Goal: Task Accomplishment & Management: Complete application form

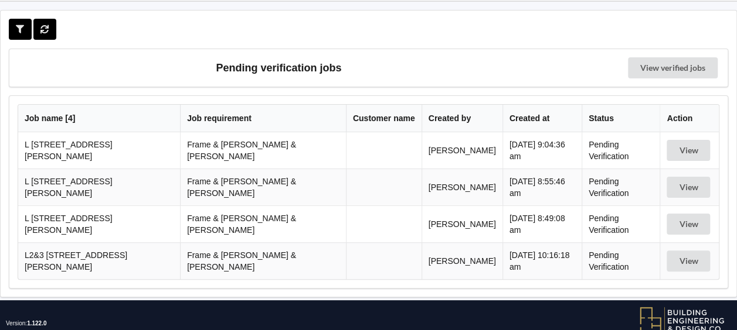
scroll to position [56, 0]
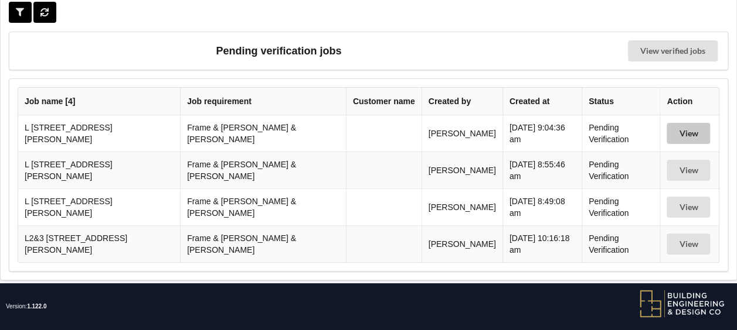
click at [679, 132] on button "View" at bounding box center [687, 133] width 43 height 21
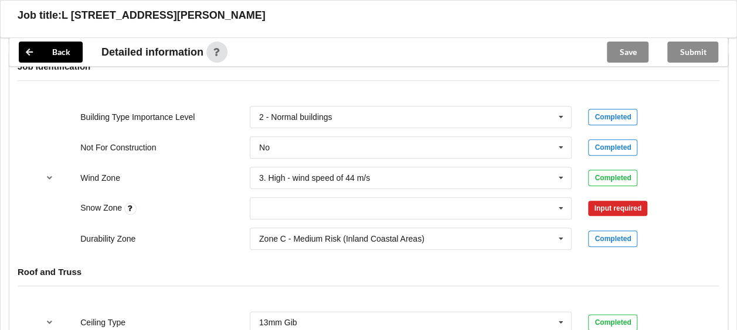
scroll to position [524, 0]
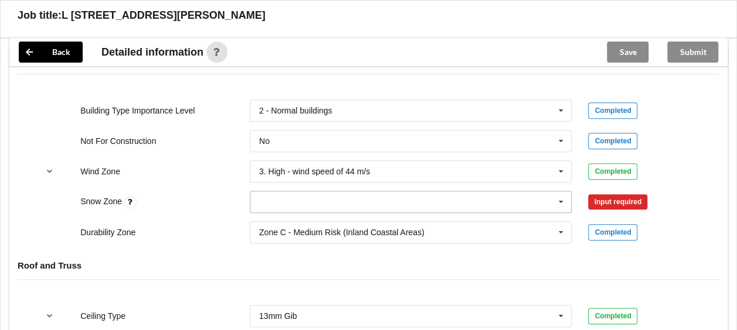
click at [563, 192] on icon at bounding box center [561, 203] width 18 height 22
drag, startPoint x: 311, startPoint y: 211, endPoint x: 328, endPoint y: 206, distance: 17.6
click at [312, 213] on div "N0" at bounding box center [410, 224] width 321 height 22
click at [599, 192] on button "Confirm input" at bounding box center [623, 201] width 70 height 19
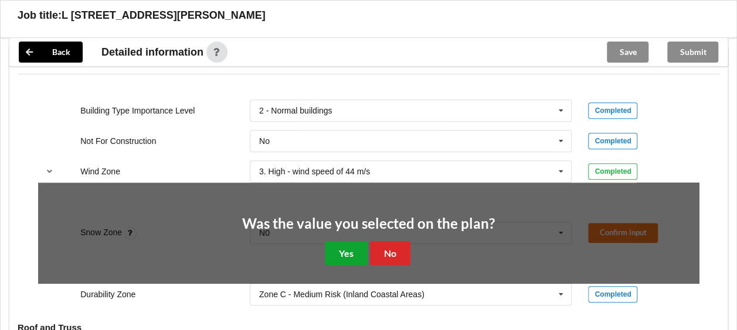
click at [330, 241] on button "Yes" at bounding box center [346, 253] width 43 height 24
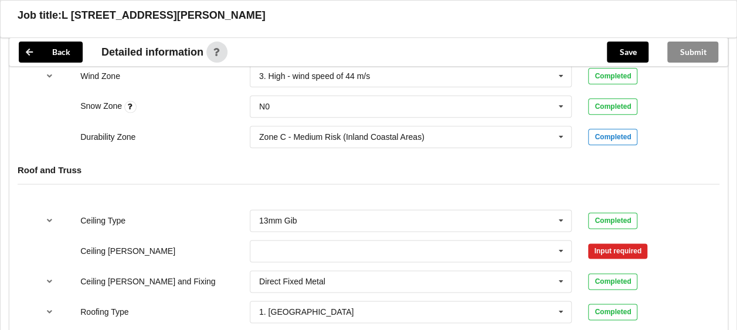
scroll to position [700, 0]
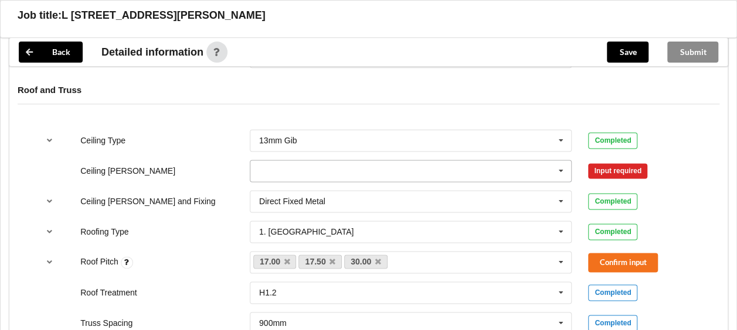
click at [559, 161] on icon at bounding box center [561, 172] width 18 height 22
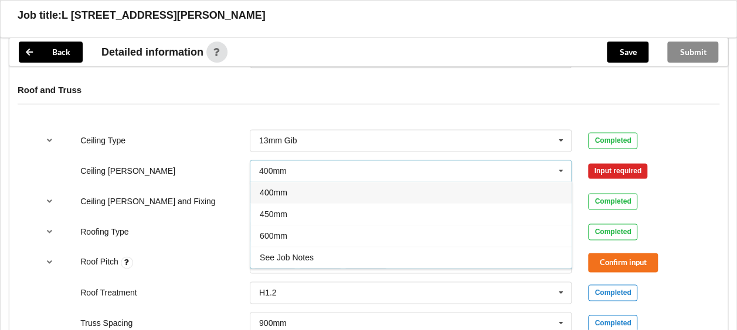
drag, startPoint x: 295, startPoint y: 217, endPoint x: 314, endPoint y: 212, distance: 19.5
click at [295, 225] on div "600mm" at bounding box center [410, 236] width 321 height 22
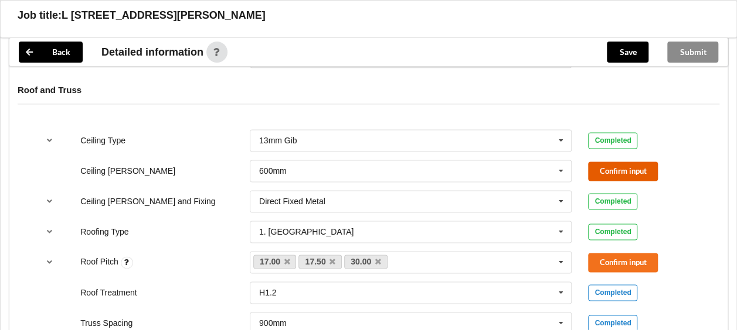
click at [639, 162] on button "Confirm input" at bounding box center [623, 171] width 70 height 19
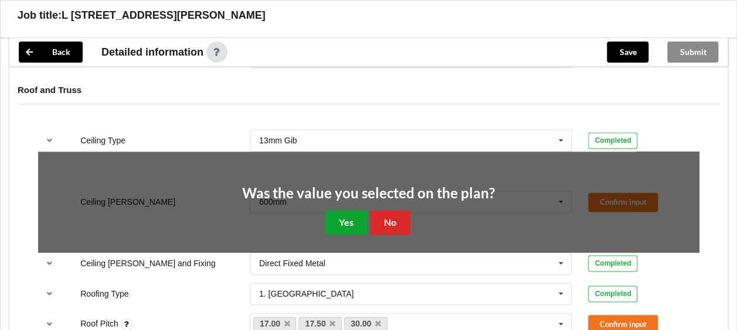
click at [346, 210] on button "Yes" at bounding box center [346, 222] width 43 height 24
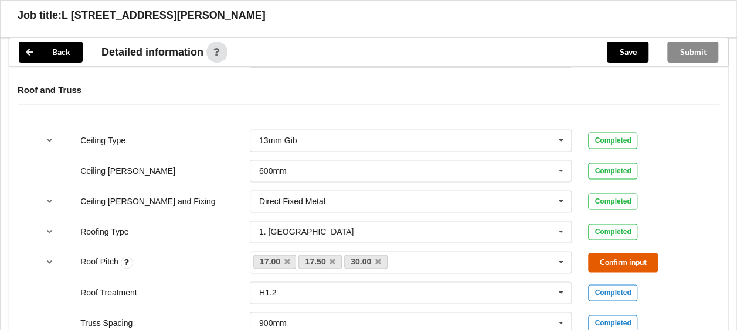
click at [621, 253] on button "Confirm input" at bounding box center [623, 262] width 70 height 19
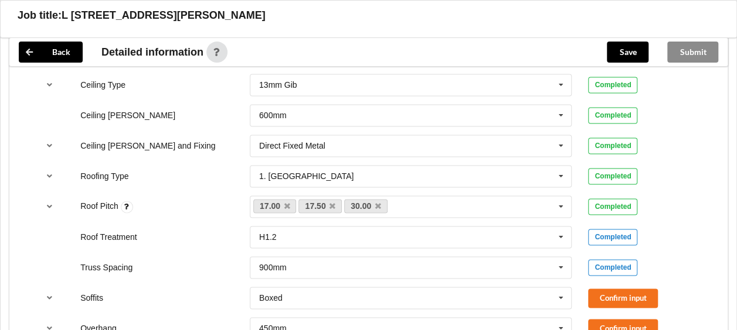
scroll to position [876, 0]
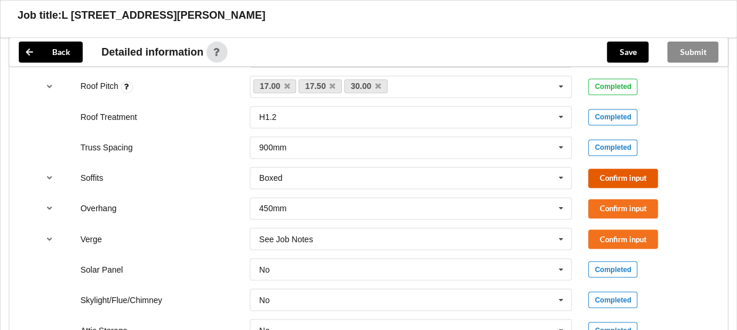
click at [608, 169] on button "Confirm input" at bounding box center [623, 178] width 70 height 19
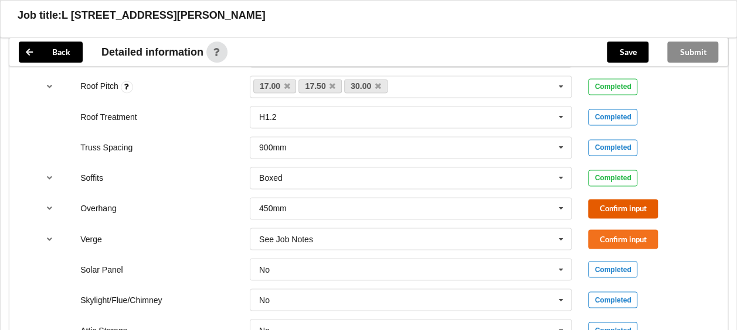
click at [607, 199] on button "Confirm input" at bounding box center [623, 208] width 70 height 19
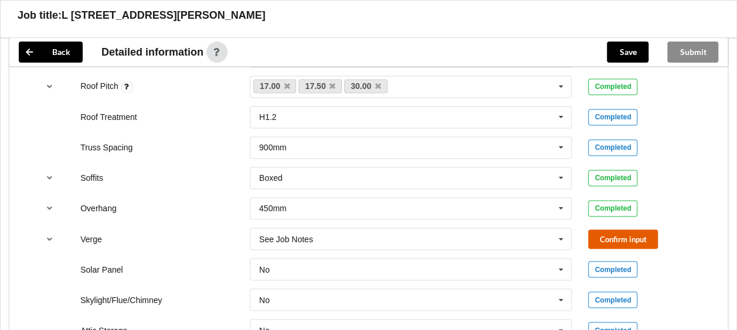
click at [605, 230] on button "Confirm input" at bounding box center [623, 239] width 70 height 19
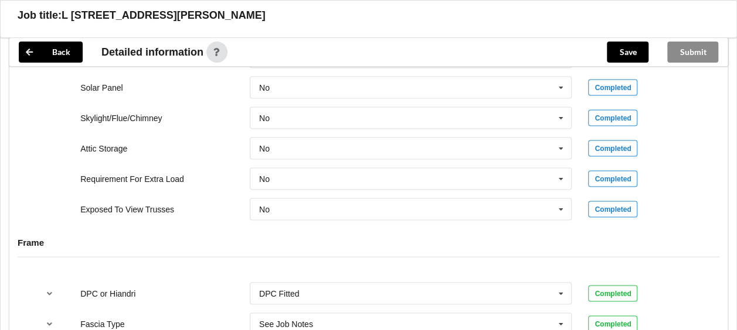
scroll to position [1169, 0]
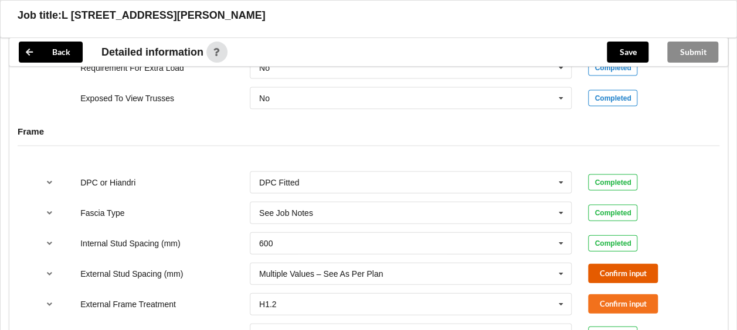
click at [611, 264] on button "Confirm input" at bounding box center [623, 273] width 70 height 19
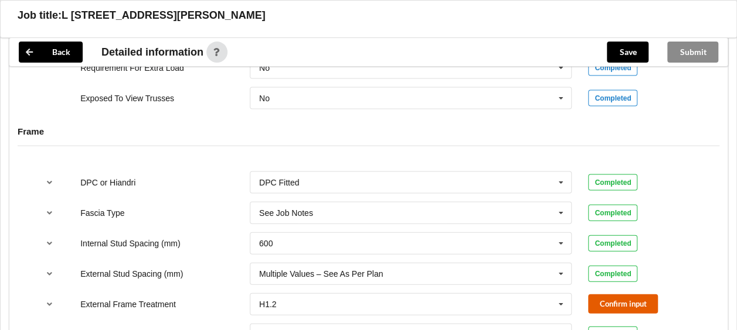
click at [616, 295] on button "Confirm input" at bounding box center [623, 304] width 70 height 19
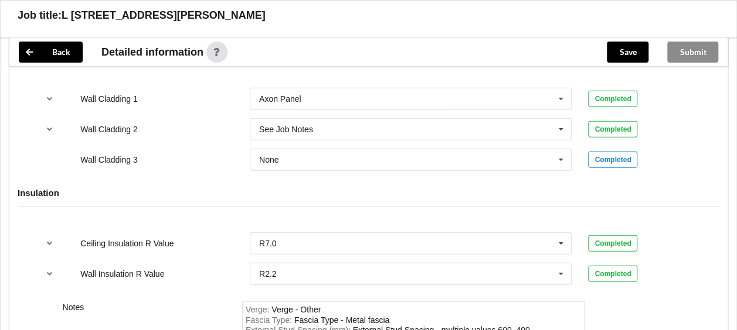
scroll to position [1521, 0]
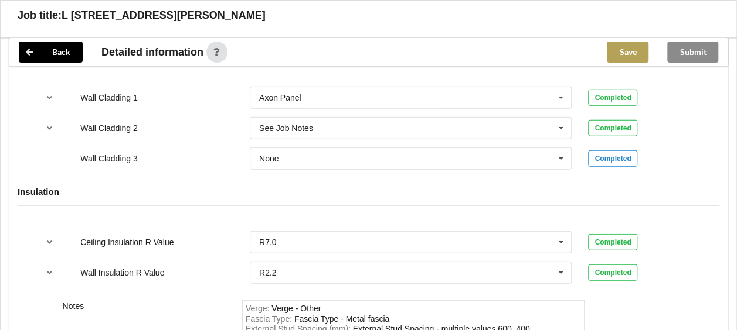
click at [626, 52] on button "Save" at bounding box center [628, 52] width 42 height 21
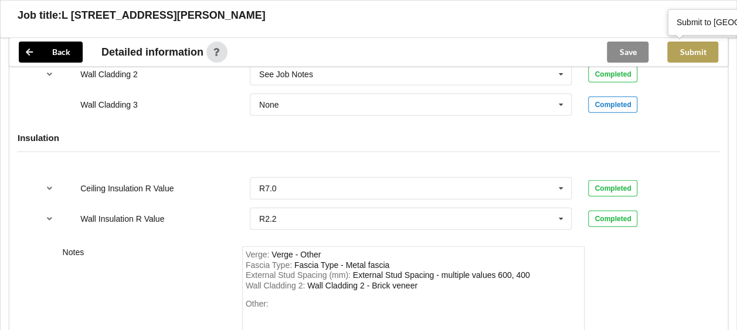
click at [694, 50] on button "Submit" at bounding box center [692, 52] width 51 height 21
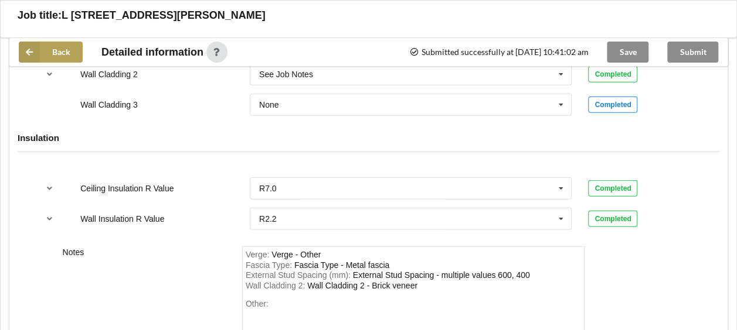
click at [67, 52] on button "Back" at bounding box center [51, 52] width 64 height 21
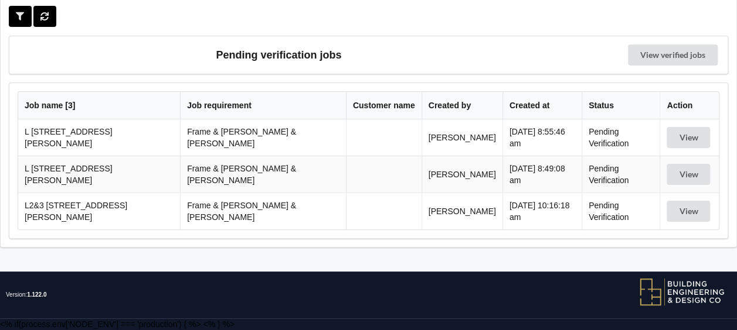
scroll to position [52, 0]
click at [666, 141] on button "View" at bounding box center [687, 137] width 43 height 21
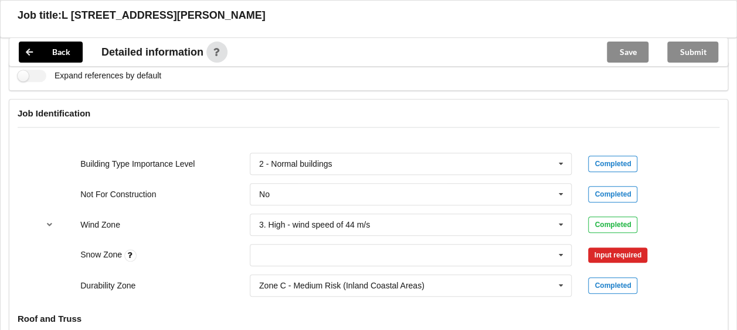
scroll to position [520, 0]
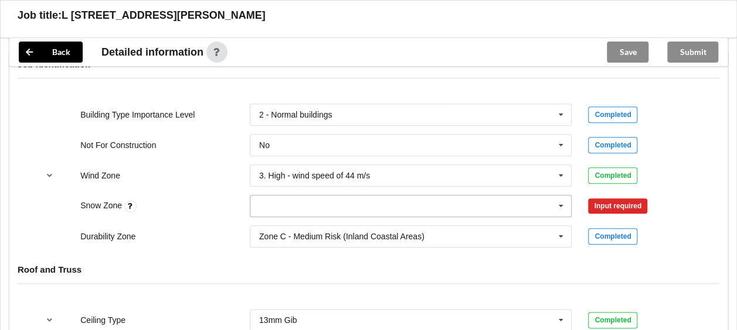
click at [561, 196] on icon at bounding box center [561, 207] width 18 height 22
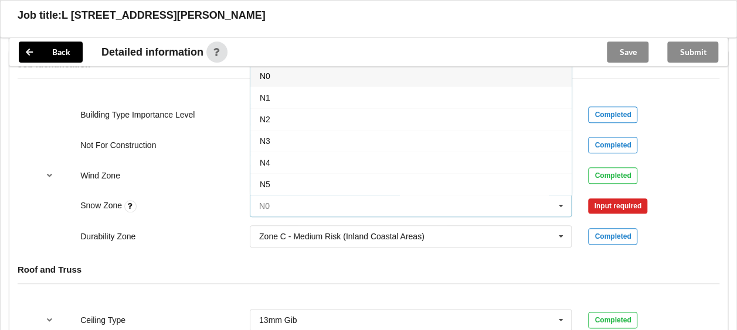
click at [271, 196] on input "text" at bounding box center [411, 206] width 321 height 21
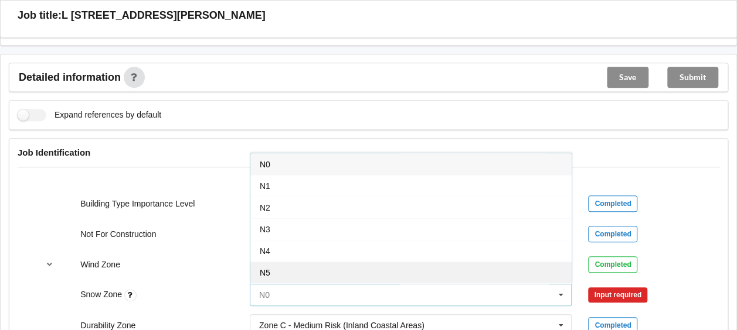
scroll to position [403, 0]
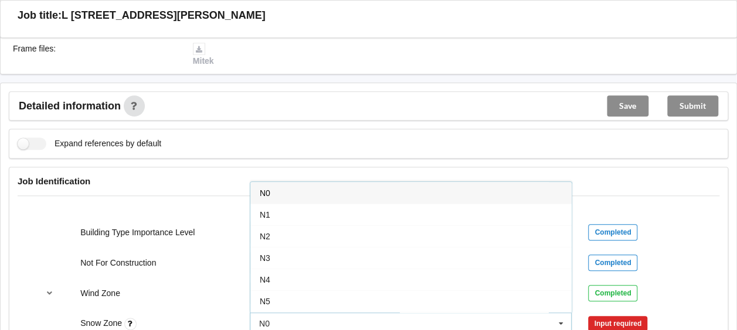
click at [274, 183] on div "N0" at bounding box center [410, 193] width 321 height 22
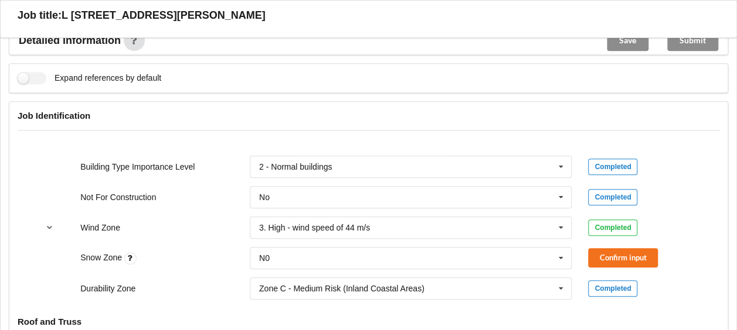
scroll to position [579, 0]
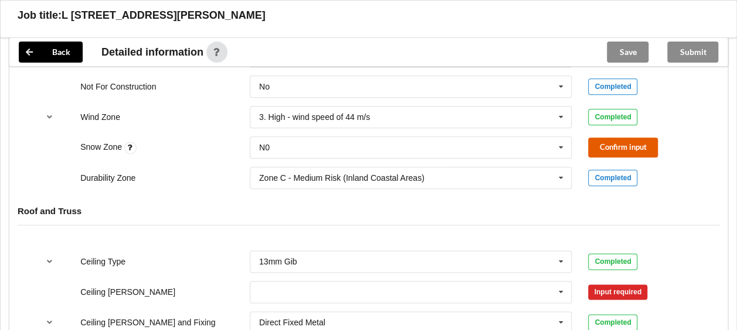
click at [601, 138] on button "Confirm input" at bounding box center [623, 147] width 70 height 19
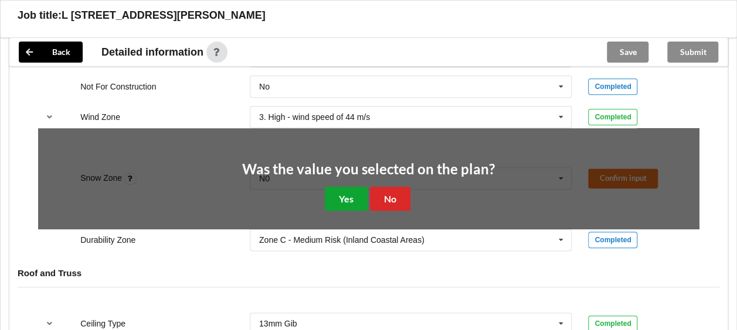
click at [342, 187] on button "Yes" at bounding box center [346, 199] width 43 height 24
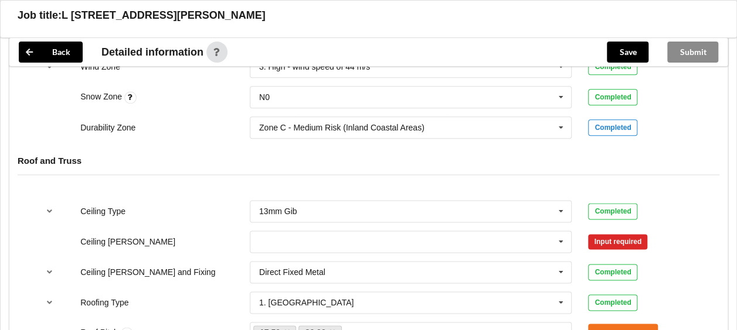
scroll to position [696, 0]
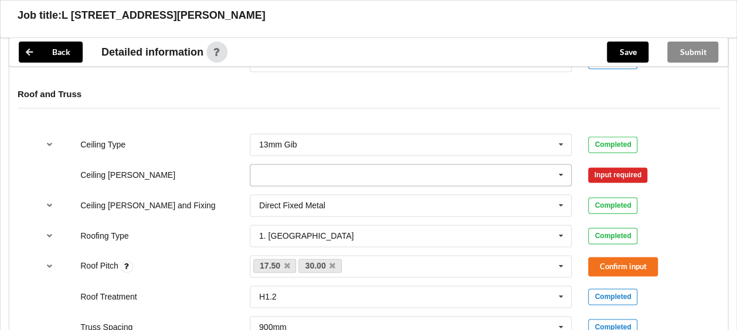
drag, startPoint x: 559, startPoint y: 164, endPoint x: 543, endPoint y: 163, distance: 16.4
click at [558, 165] on icon at bounding box center [561, 176] width 18 height 22
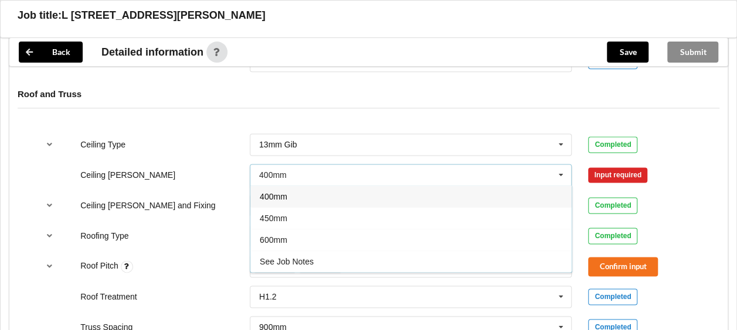
drag, startPoint x: 272, startPoint y: 221, endPoint x: 336, endPoint y: 192, distance: 70.6
click at [272, 236] on span "600mm" at bounding box center [274, 240] width 28 height 9
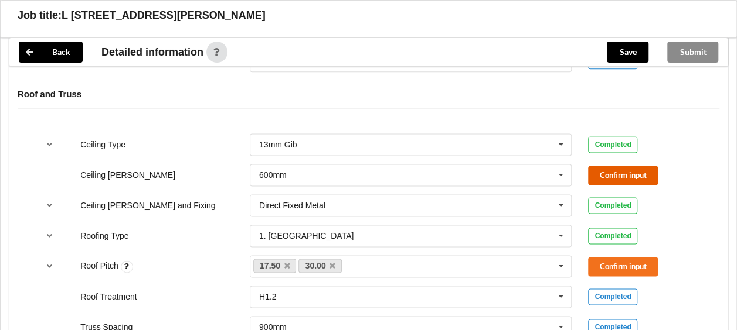
click at [612, 166] on button "Confirm input" at bounding box center [623, 175] width 70 height 19
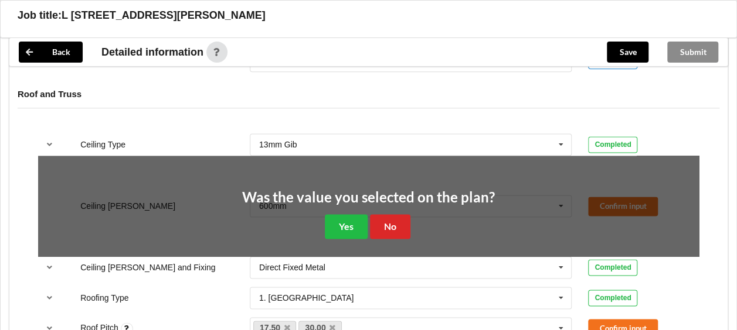
click at [323, 210] on div "Was the value you selected on the plan? Yes No" at bounding box center [368, 214] width 253 height 49
drag, startPoint x: 338, startPoint y: 217, endPoint x: 355, endPoint y: 223, distance: 17.4
click at [339, 217] on button "Yes" at bounding box center [346, 226] width 43 height 24
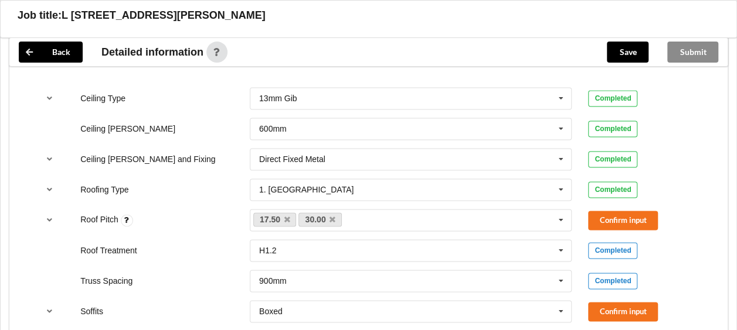
scroll to position [872, 0]
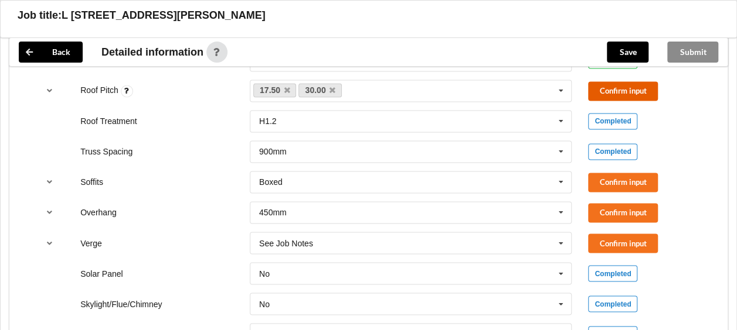
click at [604, 81] on button "Confirm input" at bounding box center [623, 90] width 70 height 19
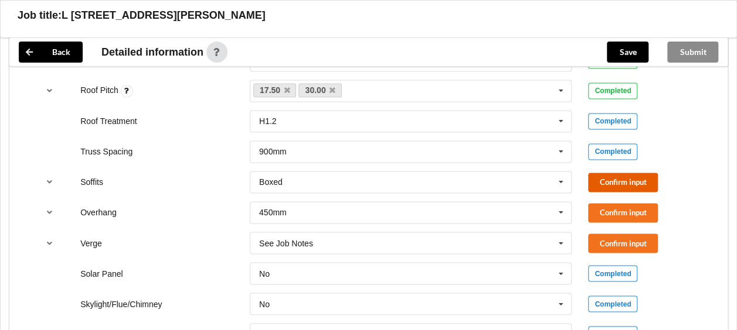
click at [594, 173] on button "Confirm input" at bounding box center [623, 182] width 70 height 19
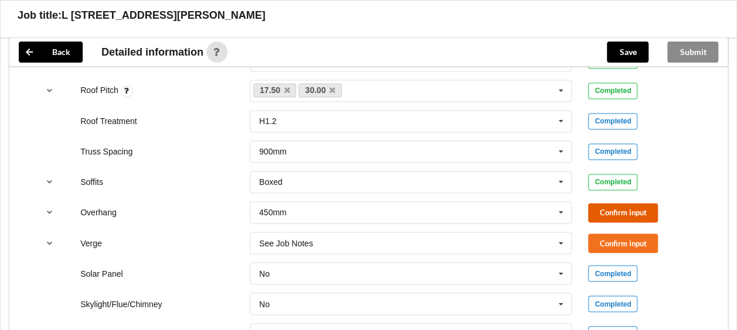
click at [599, 203] on button "Confirm input" at bounding box center [623, 212] width 70 height 19
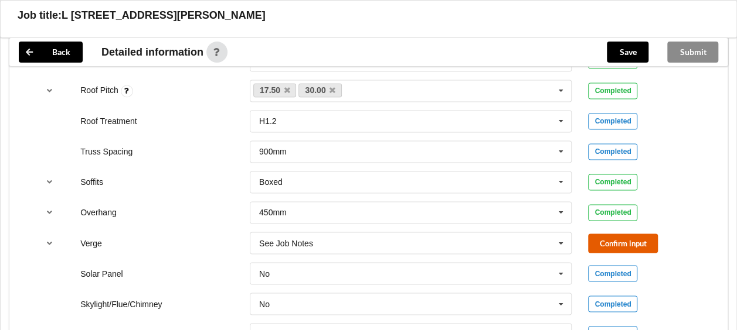
click at [607, 234] on button "Confirm input" at bounding box center [623, 243] width 70 height 19
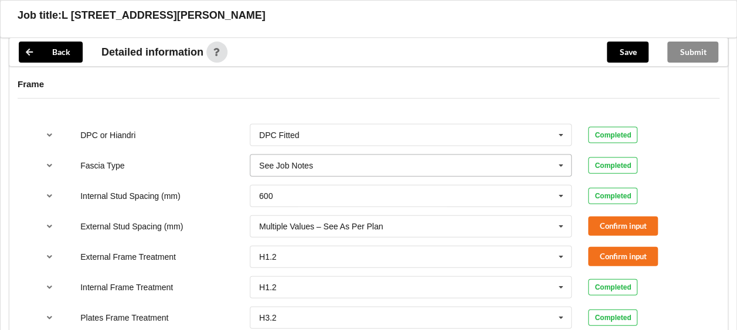
scroll to position [1282, 0]
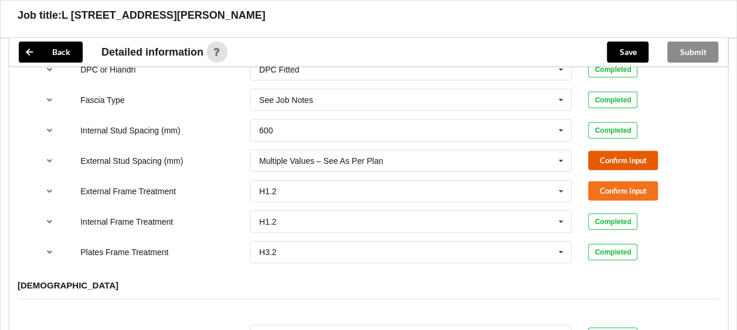
click at [612, 151] on button "Confirm input" at bounding box center [623, 160] width 70 height 19
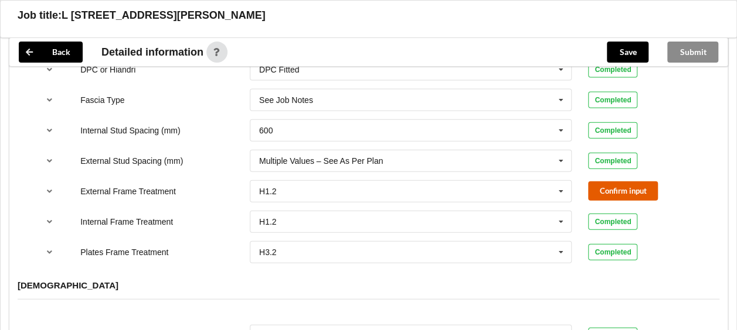
click at [605, 182] on button "Confirm input" at bounding box center [623, 191] width 70 height 19
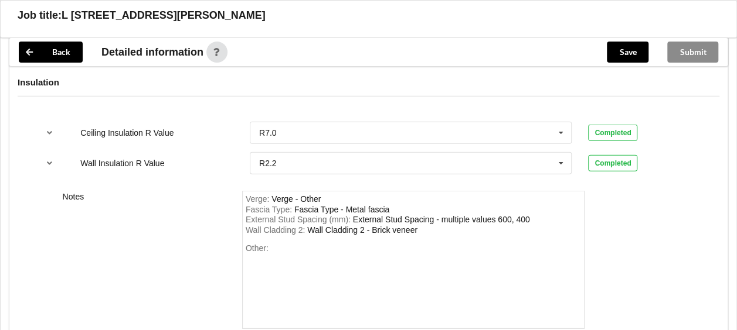
scroll to position [1692, 0]
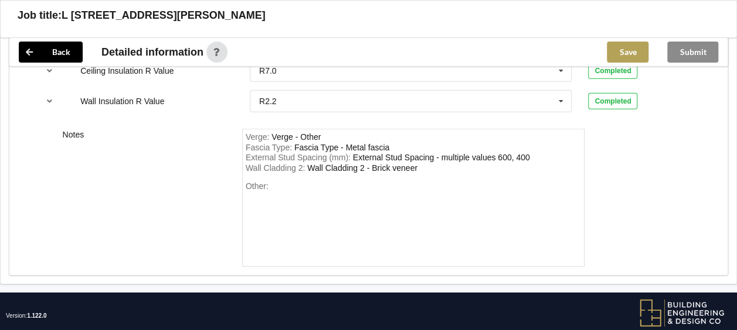
click at [618, 55] on button "Save" at bounding box center [628, 52] width 42 height 21
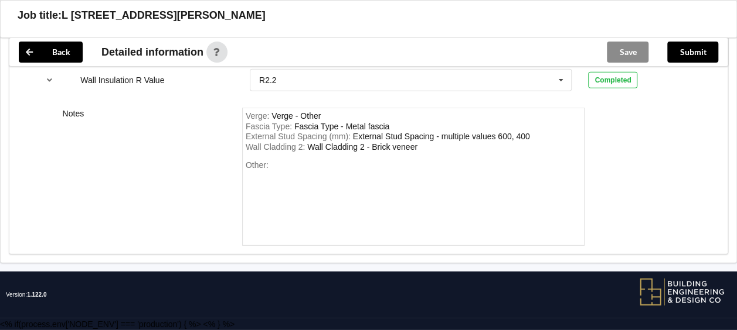
scroll to position [1643, 0]
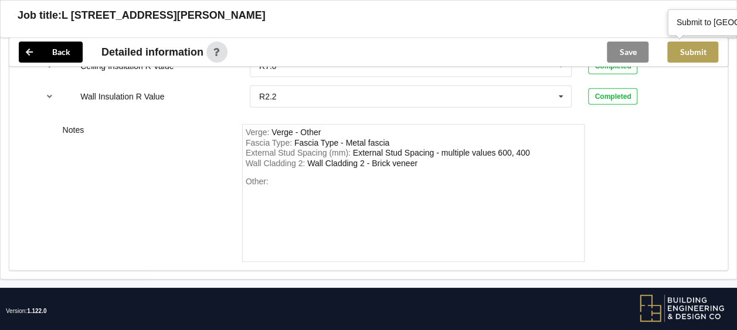
click at [683, 46] on button "Submit" at bounding box center [692, 52] width 51 height 21
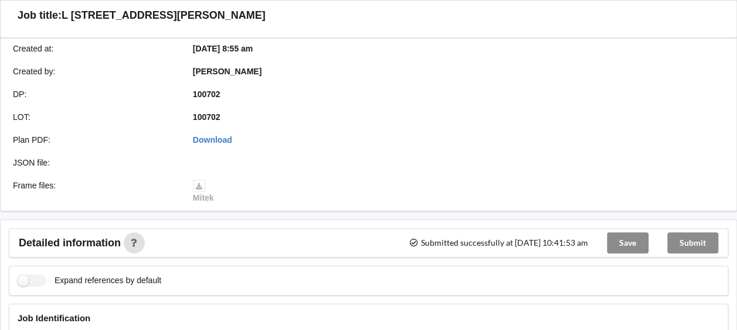
scroll to position [352, 0]
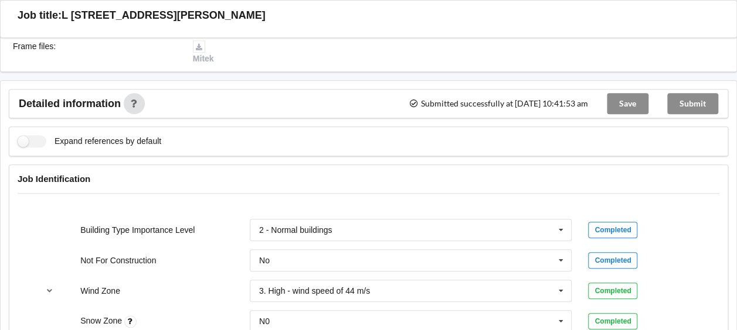
click at [691, 95] on div "Submit" at bounding box center [692, 104] width 70 height 28
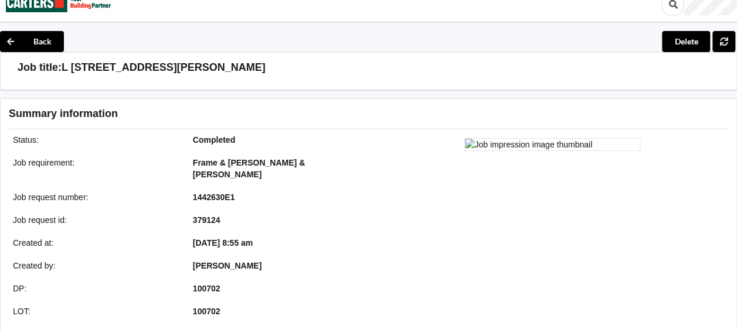
scroll to position [0, 0]
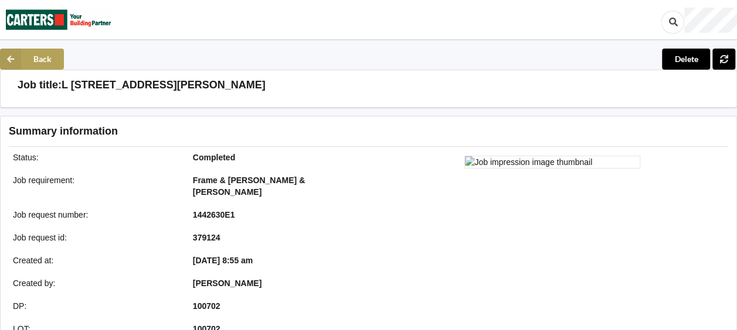
click at [30, 64] on button "Back" at bounding box center [32, 59] width 64 height 21
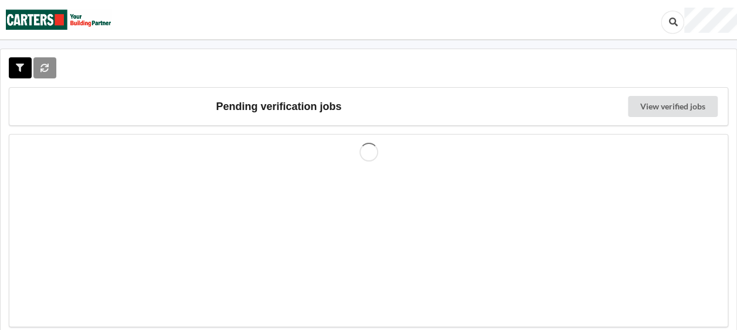
scroll to position [52, 0]
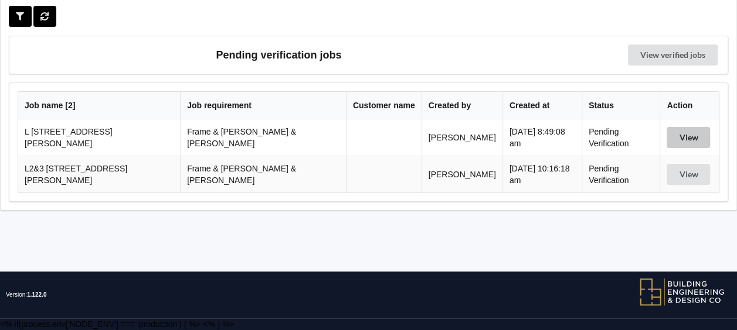
click at [670, 135] on button "View" at bounding box center [687, 137] width 43 height 21
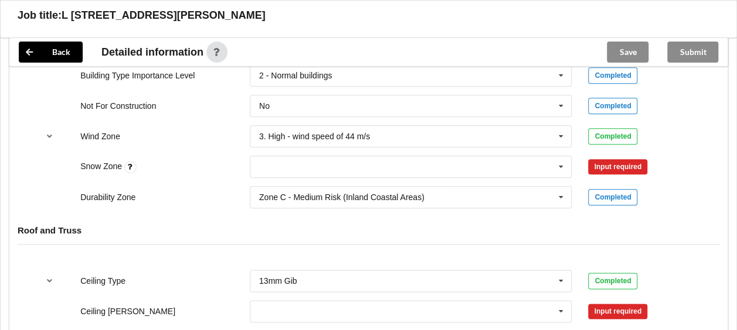
scroll to position [579, 0]
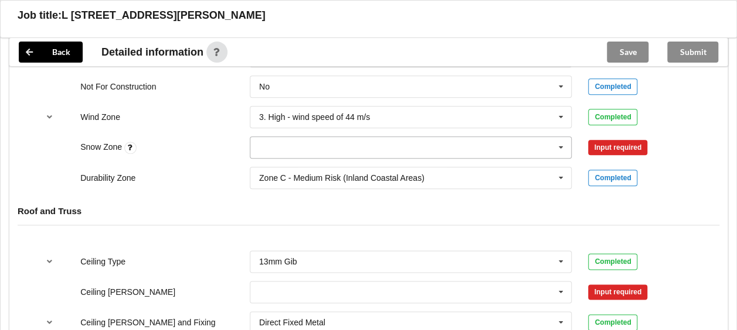
click at [563, 137] on icon at bounding box center [561, 148] width 18 height 22
drag, startPoint x: 262, startPoint y: 153, endPoint x: 293, endPoint y: 154, distance: 31.1
click at [263, 165] on span "N0" at bounding box center [265, 169] width 11 height 9
click at [638, 138] on button "Confirm input" at bounding box center [623, 147] width 70 height 19
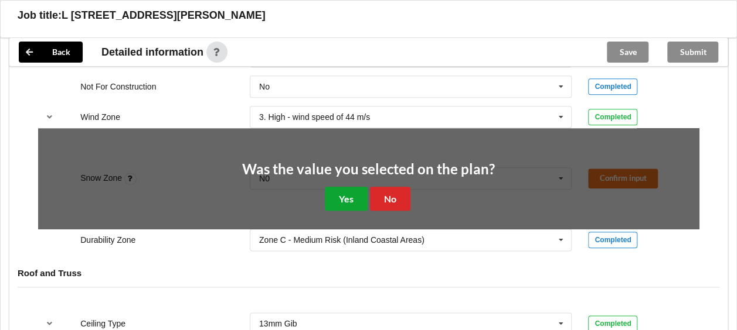
click at [347, 187] on button "Yes" at bounding box center [346, 199] width 43 height 24
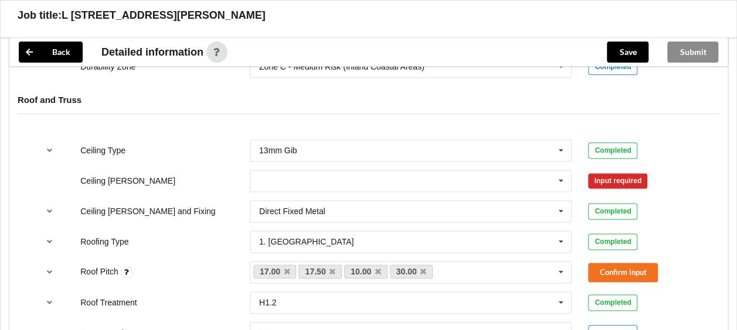
scroll to position [696, 0]
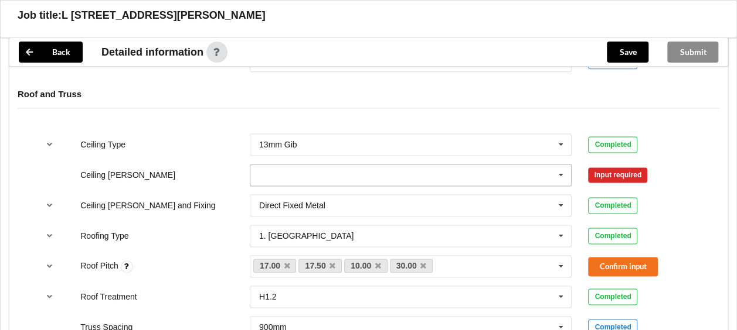
click at [562, 165] on icon at bounding box center [561, 176] width 18 height 22
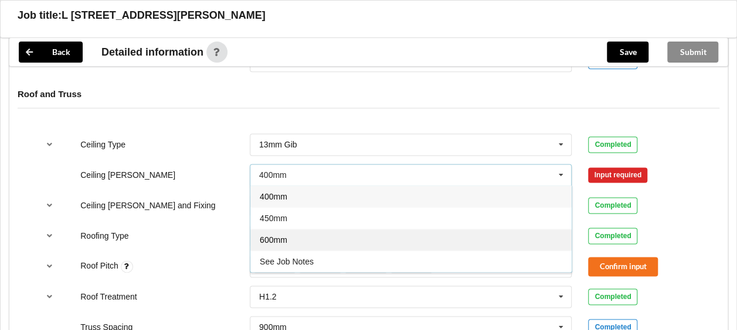
click at [274, 236] on span "600mm" at bounding box center [274, 240] width 28 height 9
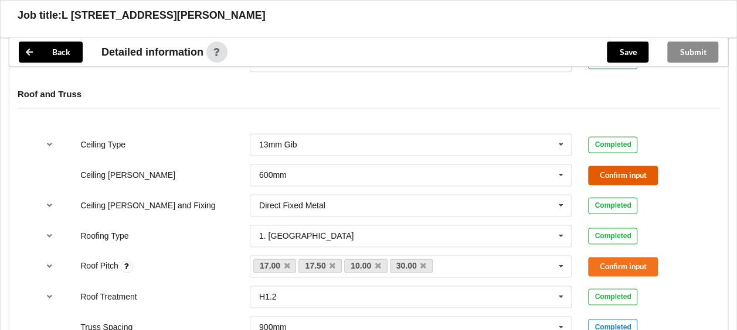
click at [641, 166] on button "Confirm input" at bounding box center [623, 175] width 70 height 19
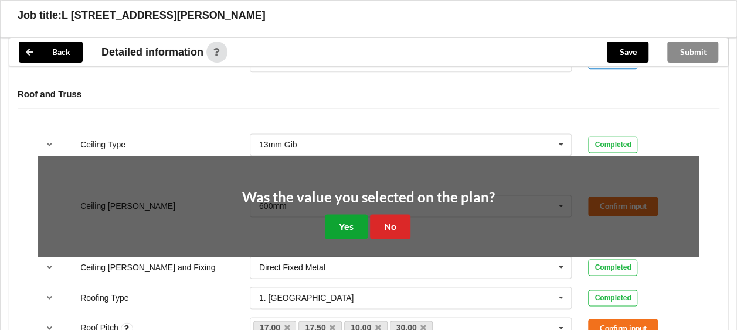
click at [352, 214] on button "Yes" at bounding box center [346, 226] width 43 height 24
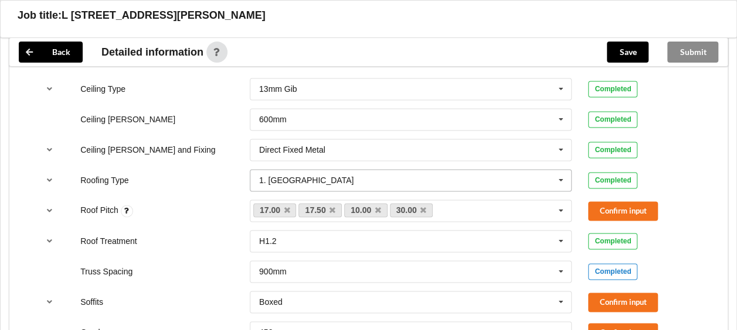
scroll to position [813, 0]
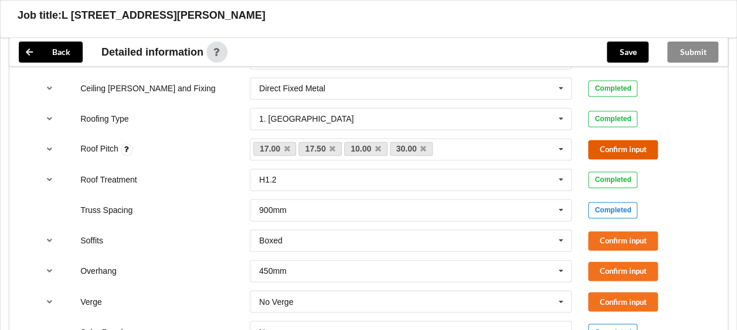
click at [608, 140] on button "Confirm input" at bounding box center [623, 149] width 70 height 19
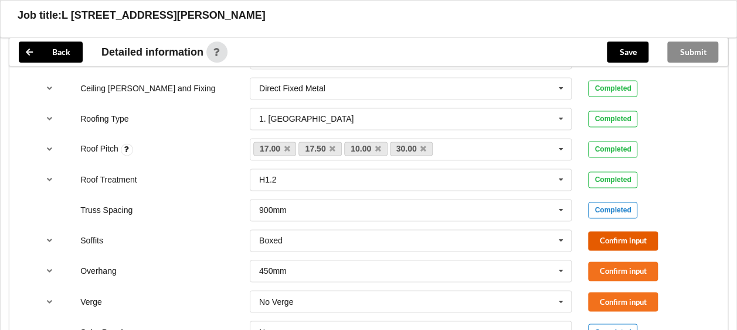
click at [604, 231] on button "Confirm input" at bounding box center [623, 240] width 70 height 19
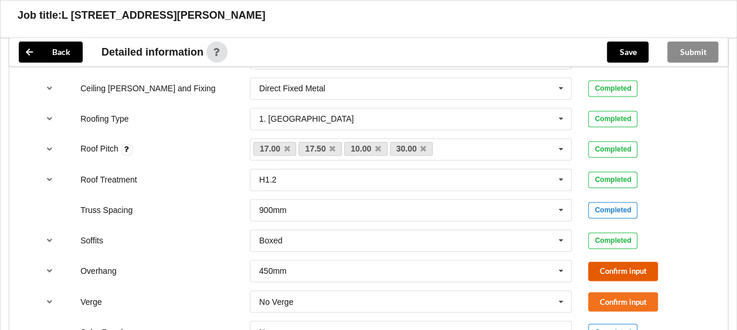
click at [604, 262] on button "Confirm input" at bounding box center [623, 271] width 70 height 19
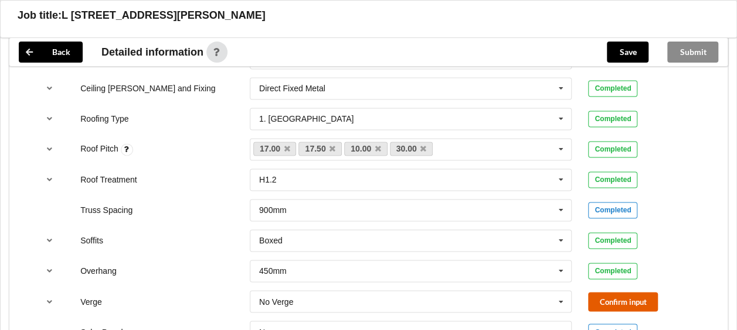
click at [611, 292] on button "Confirm input" at bounding box center [623, 301] width 70 height 19
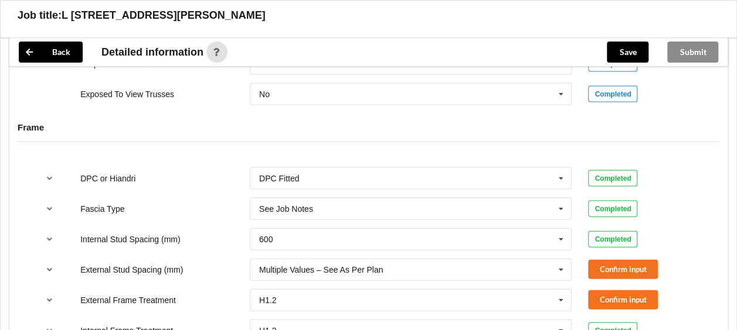
scroll to position [1224, 0]
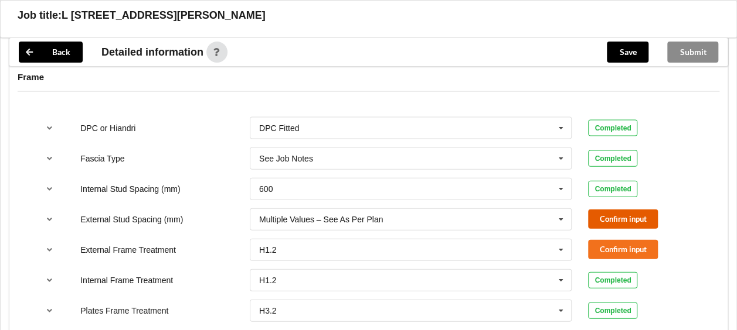
click at [609, 210] on button "Confirm input" at bounding box center [623, 219] width 70 height 19
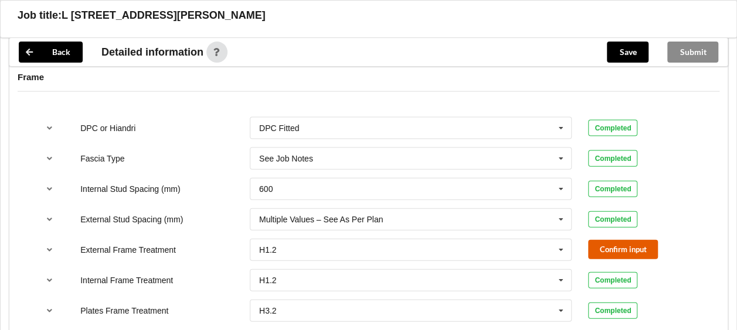
click at [611, 240] on button "Confirm input" at bounding box center [623, 249] width 70 height 19
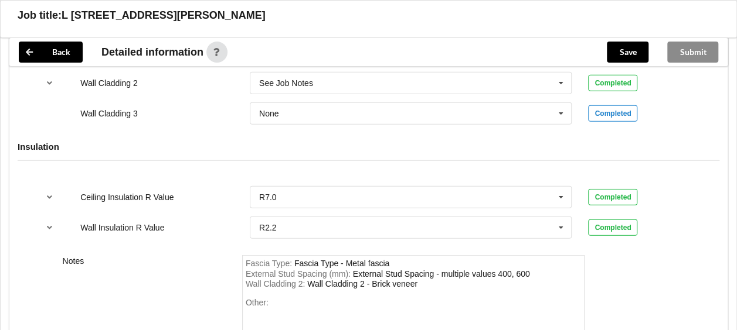
scroll to position [1634, 0]
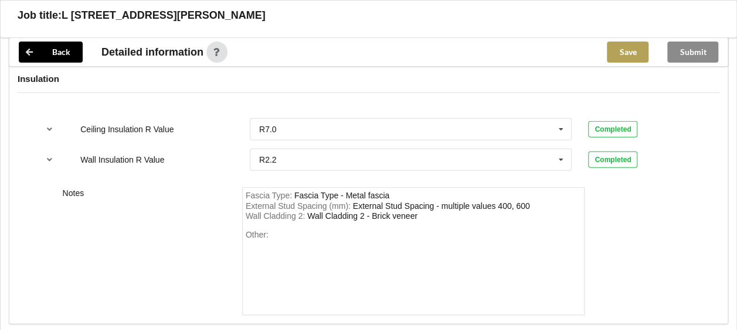
click at [627, 56] on button "Save" at bounding box center [628, 52] width 42 height 21
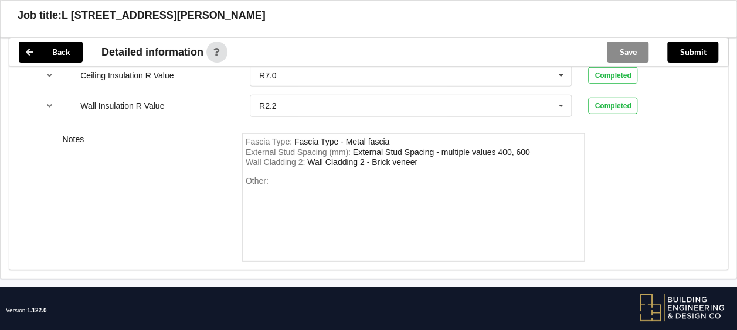
scroll to position [1633, 0]
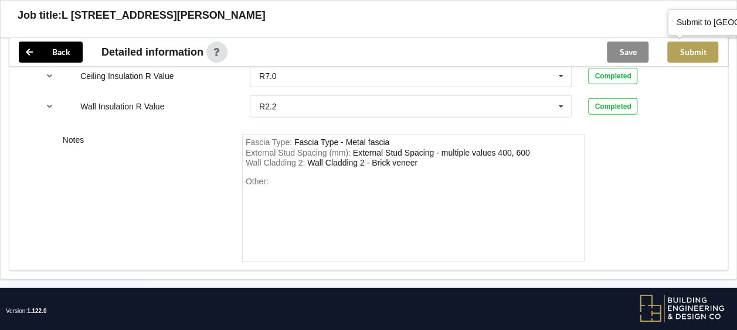
click at [698, 49] on button "Submit" at bounding box center [692, 52] width 51 height 21
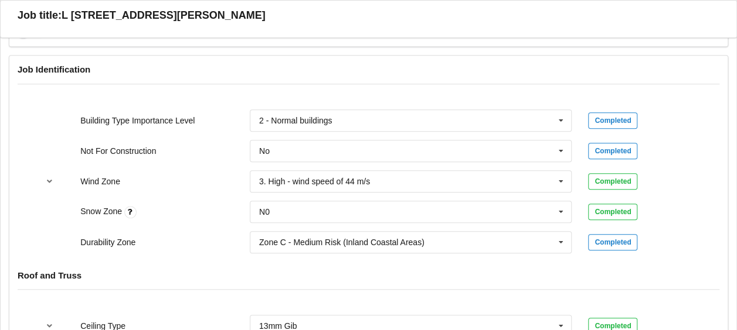
scroll to position [51, 0]
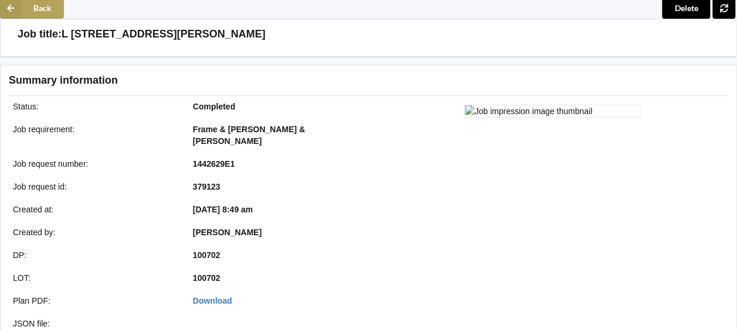
click at [19, 3] on icon at bounding box center [10, 8] width 21 height 21
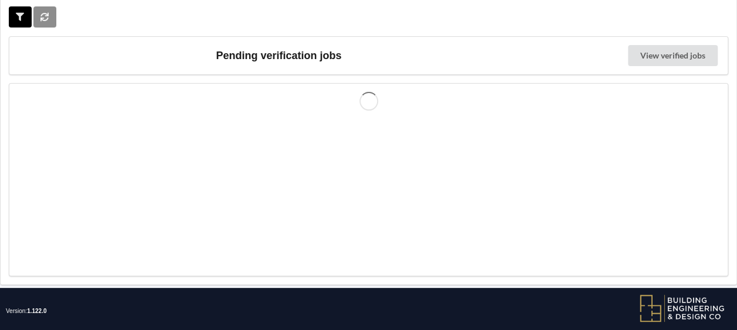
scroll to position [52, 0]
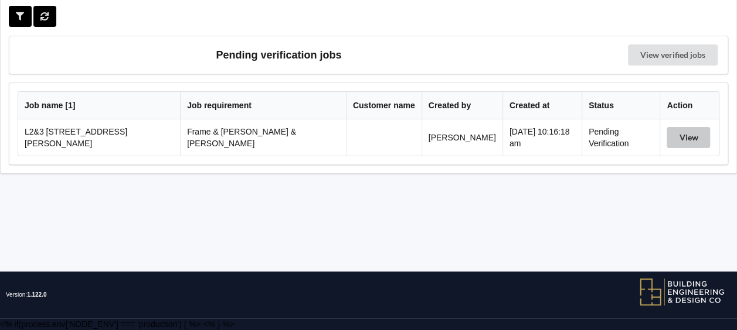
click at [674, 141] on button "View" at bounding box center [687, 137] width 43 height 21
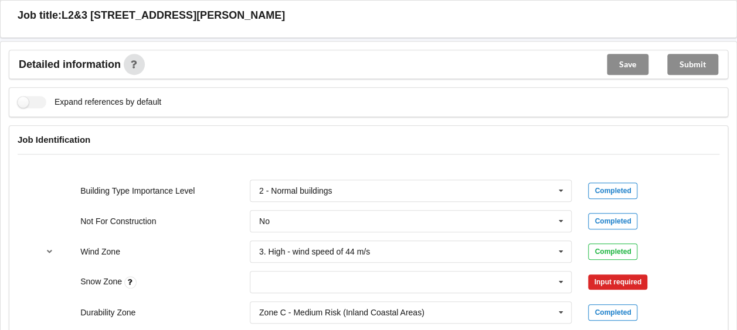
scroll to position [520, 0]
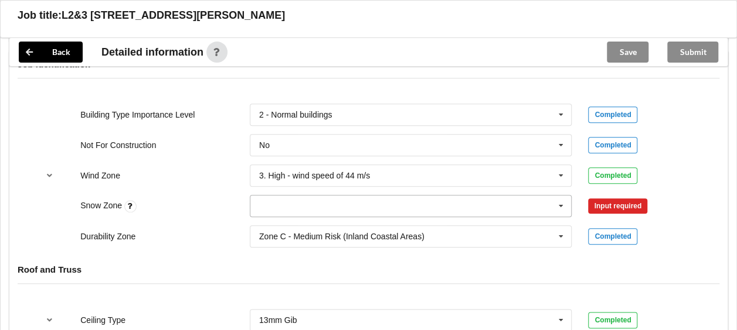
click at [563, 196] on icon at bounding box center [561, 207] width 18 height 22
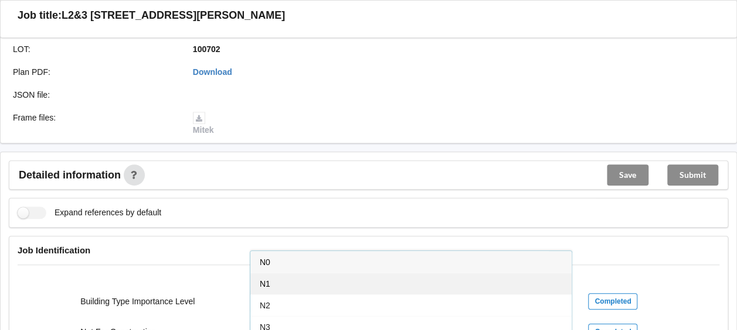
scroll to position [403, 0]
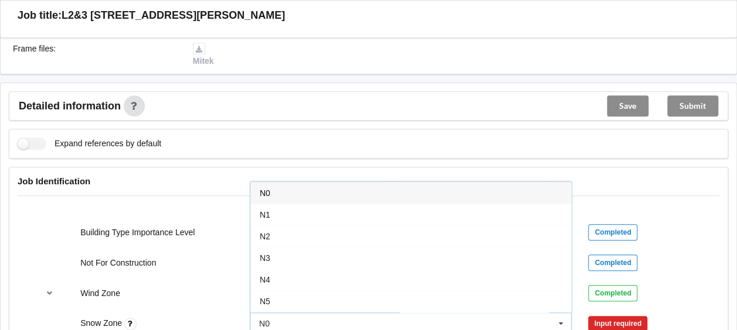
click at [271, 182] on div "N0" at bounding box center [410, 193] width 321 height 22
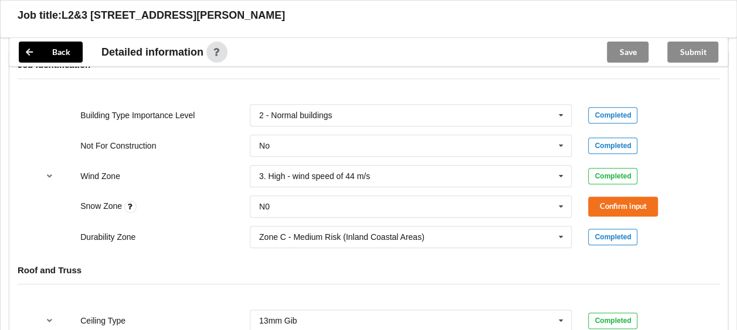
scroll to position [520, 0]
click at [611, 196] on button "Confirm input" at bounding box center [623, 205] width 70 height 19
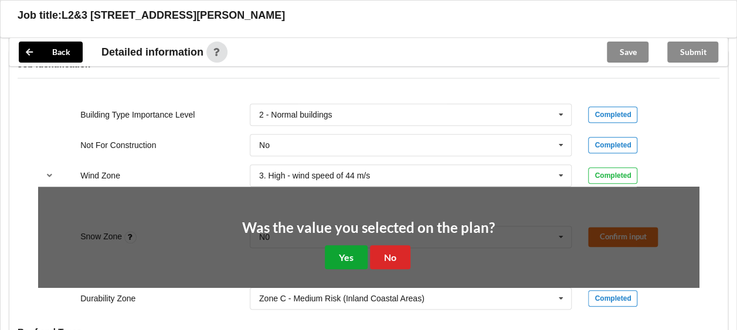
click at [347, 246] on button "Yes" at bounding box center [346, 258] width 43 height 24
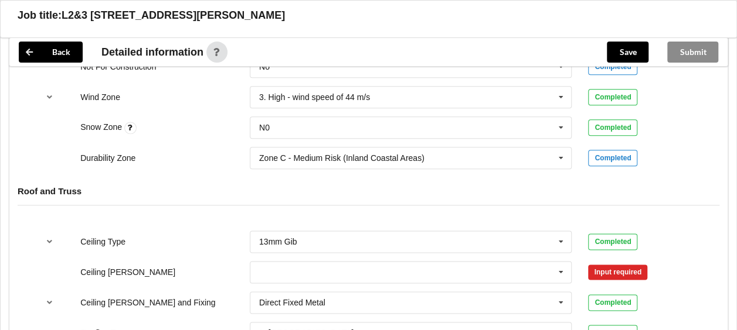
scroll to position [696, 0]
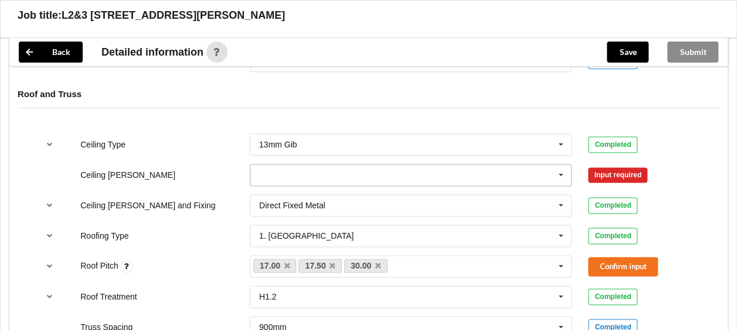
click at [560, 165] on icon at bounding box center [561, 176] width 18 height 22
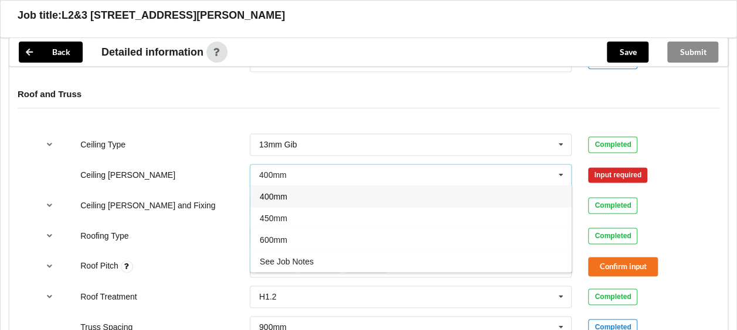
click at [281, 236] on span "600mm" at bounding box center [274, 240] width 28 height 9
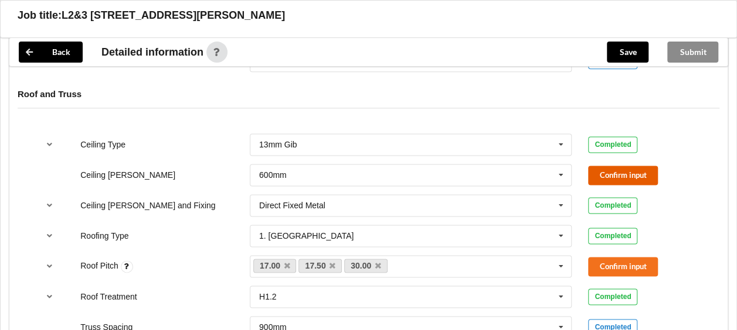
click at [622, 166] on button "Confirm input" at bounding box center [623, 175] width 70 height 19
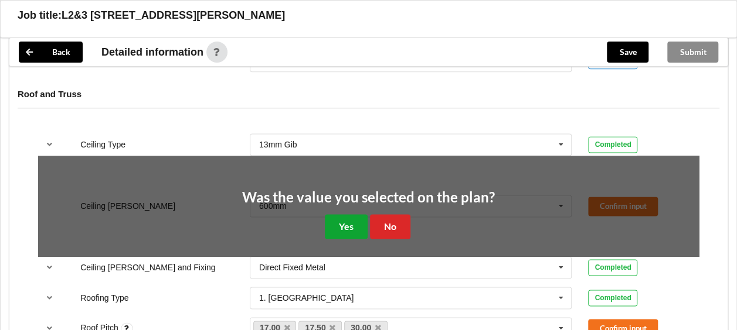
click at [337, 214] on button "Yes" at bounding box center [346, 226] width 43 height 24
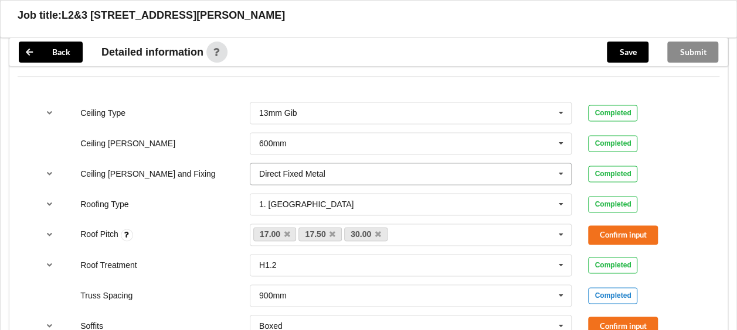
scroll to position [755, 0]
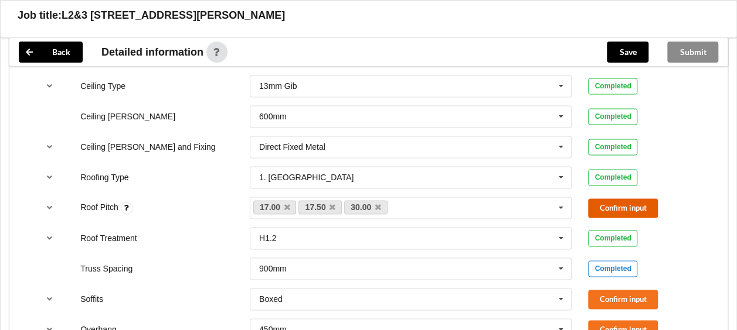
click at [592, 199] on button "Confirm input" at bounding box center [623, 208] width 70 height 19
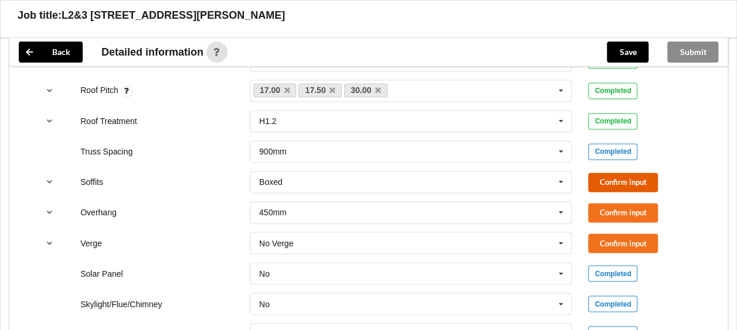
click at [609, 173] on button "Confirm input" at bounding box center [623, 182] width 70 height 19
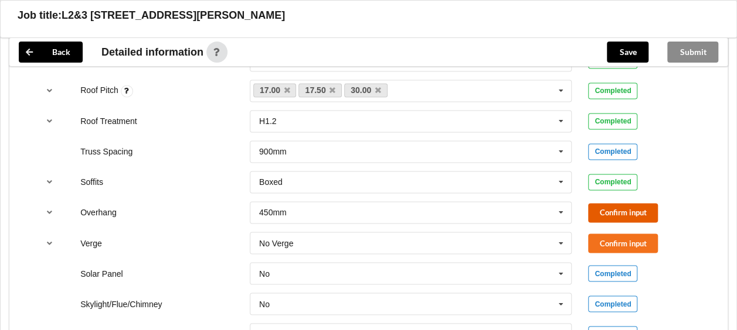
click at [605, 203] on button "Confirm input" at bounding box center [623, 212] width 70 height 19
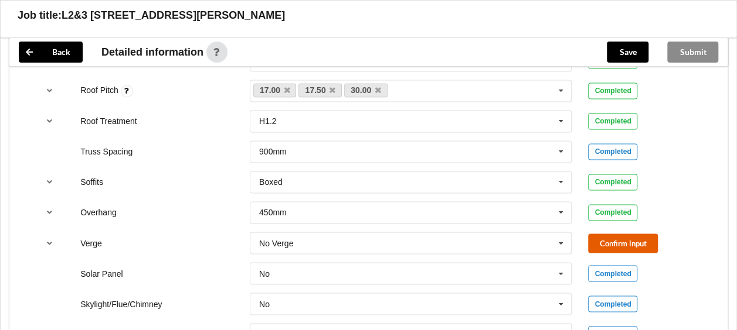
click at [603, 234] on button "Confirm input" at bounding box center [623, 243] width 70 height 19
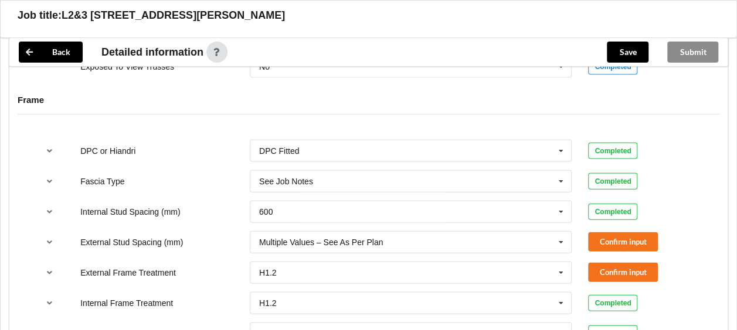
scroll to position [1224, 0]
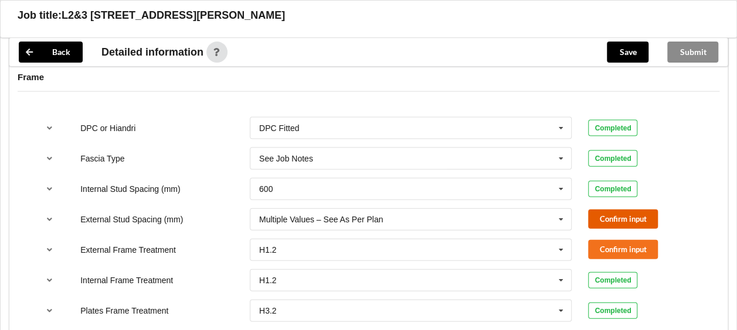
click at [615, 210] on button "Confirm input" at bounding box center [623, 219] width 70 height 19
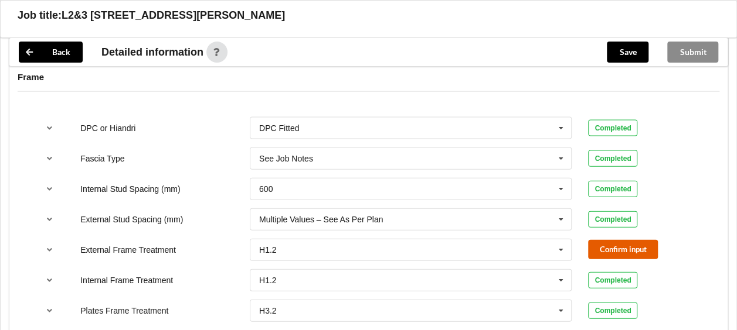
click at [602, 240] on button "Confirm input" at bounding box center [623, 249] width 70 height 19
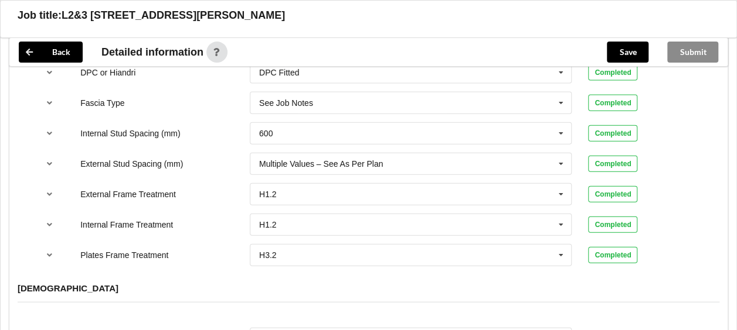
scroll to position [1341, 0]
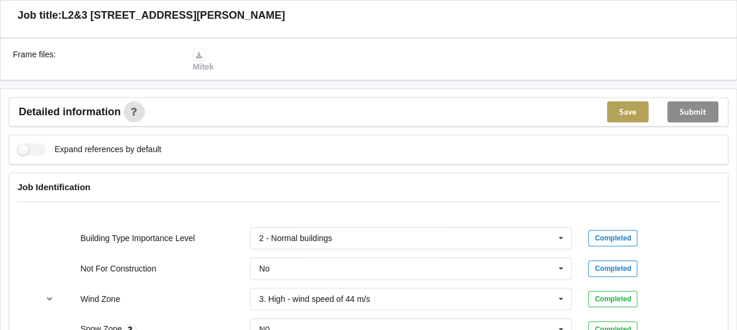
click at [619, 101] on button "Save" at bounding box center [628, 111] width 42 height 21
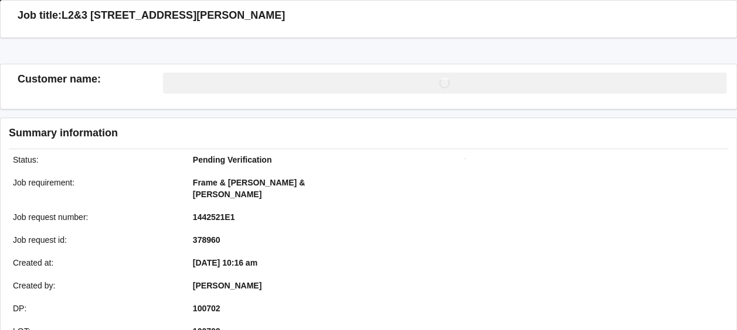
scroll to position [397, 0]
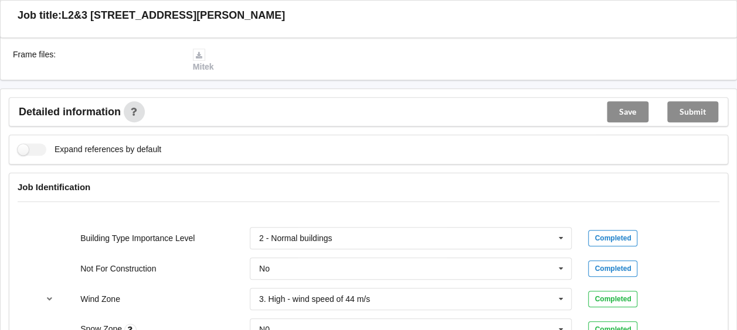
click at [689, 98] on div "Submit" at bounding box center [692, 112] width 70 height 28
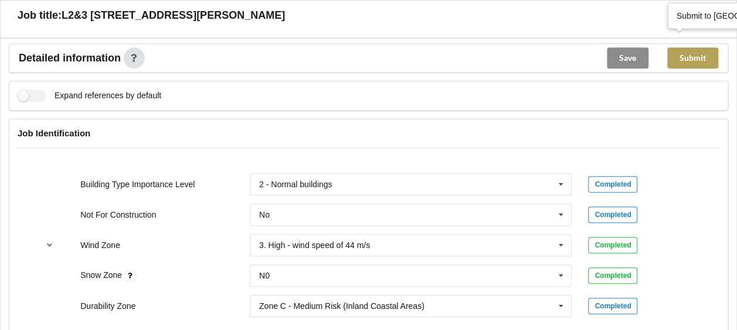
click at [687, 50] on button "Submit" at bounding box center [692, 57] width 51 height 21
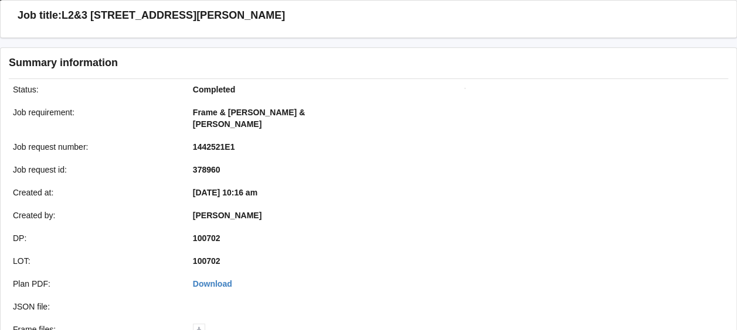
scroll to position [46, 0]
